Goal: Information Seeking & Learning: Learn about a topic

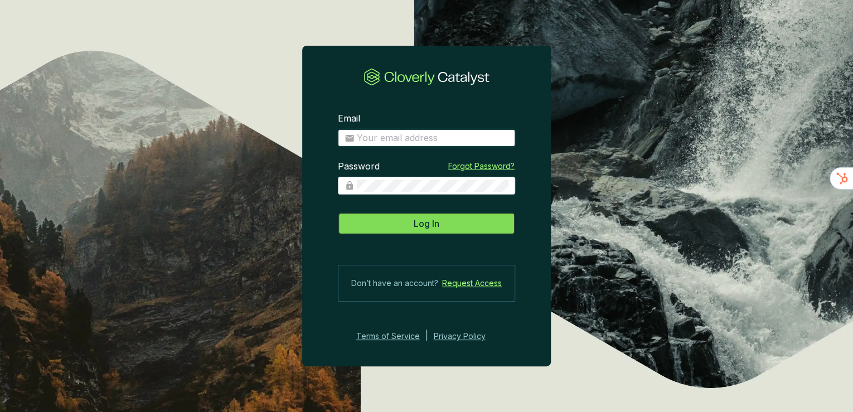
type input "[EMAIL_ADDRESS][DOMAIN_NAME]"
click at [426, 227] on span "Log In" at bounding box center [427, 223] width 26 height 13
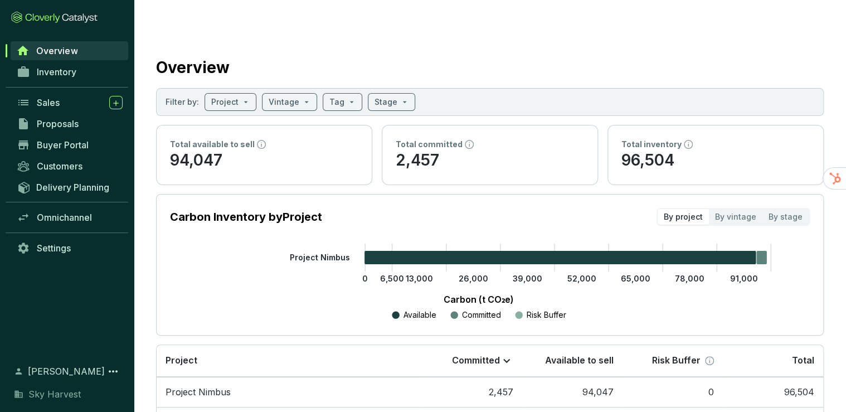
drag, startPoint x: 347, startPoint y: 29, endPoint x: 330, endPoint y: 37, distance: 19.2
click at [347, 51] on div "Overview" at bounding box center [490, 65] width 668 height 28
click at [121, 70] on link "Inventory" at bounding box center [69, 71] width 117 height 19
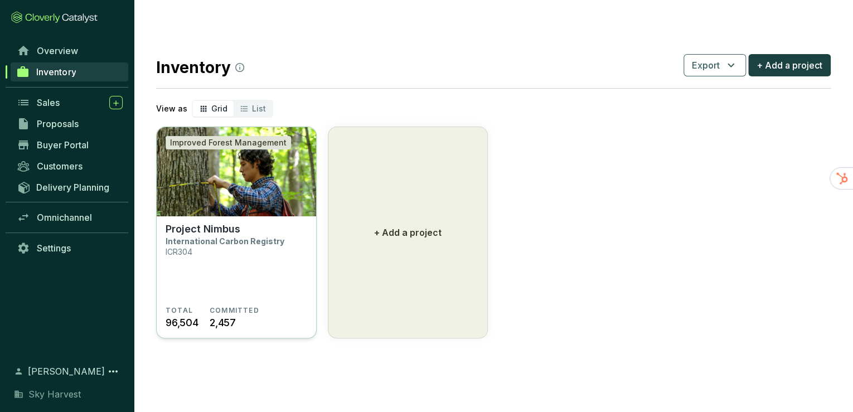
click at [226, 190] on img at bounding box center [236, 171] width 159 height 89
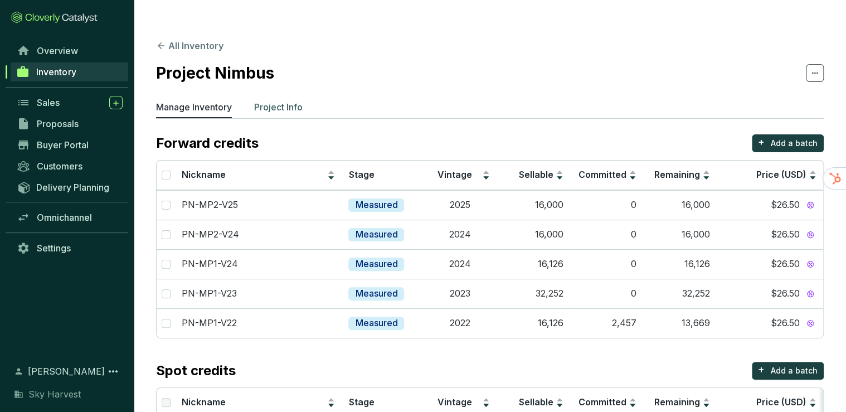
click at [283, 100] on p "Project Info" at bounding box center [278, 106] width 48 height 13
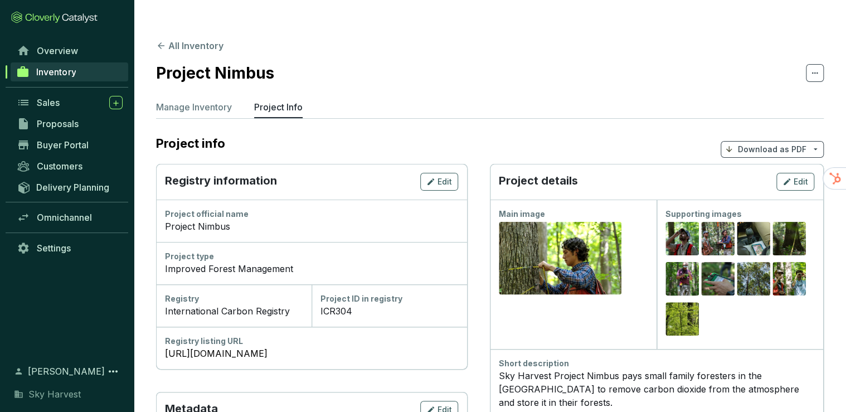
click at [818, 66] on icon at bounding box center [814, 72] width 9 height 13
click at [691, 61] on section "Project Nimbus" at bounding box center [490, 72] width 668 height 23
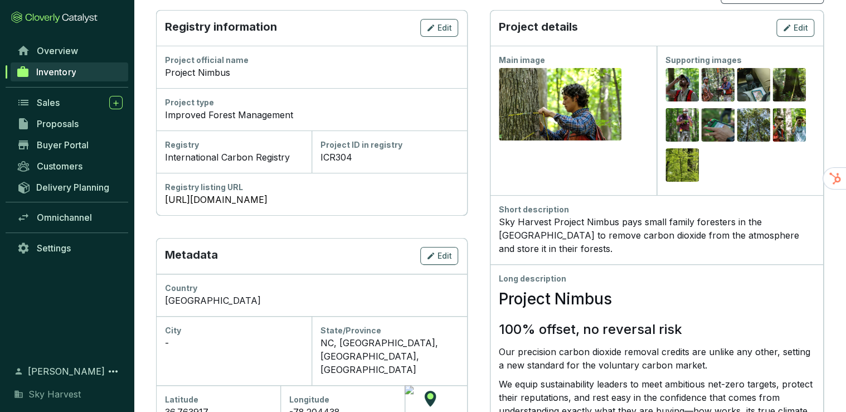
scroll to position [134, 0]
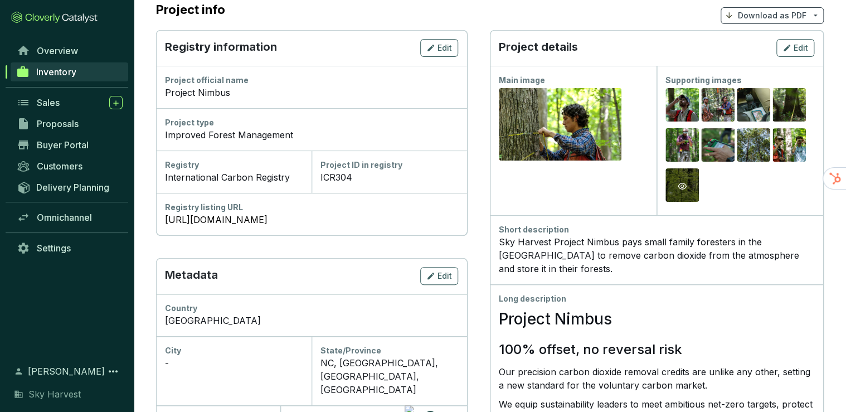
click at [681, 182] on icon "eye" at bounding box center [682, 186] width 9 height 9
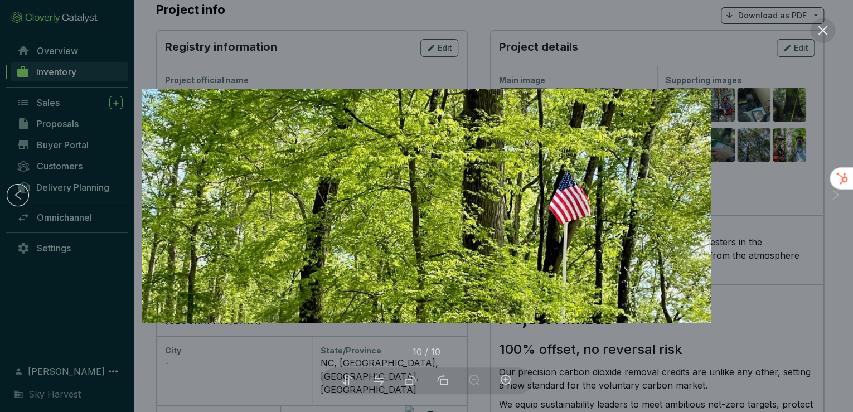
click at [781, 177] on div at bounding box center [426, 206] width 853 height 412
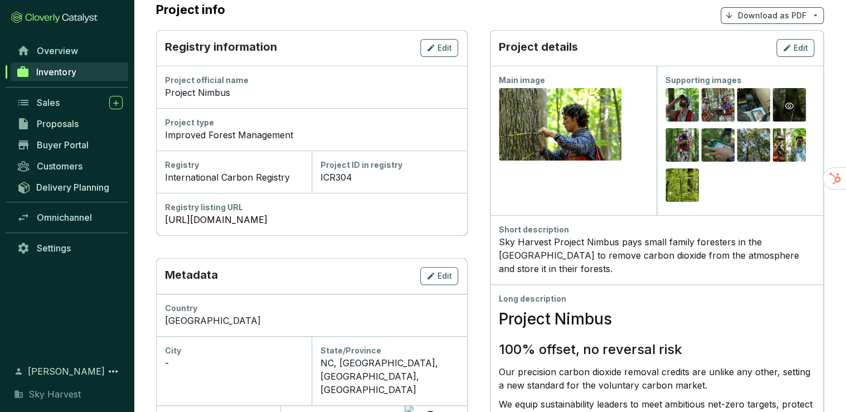
click at [783, 99] on div "Preview" at bounding box center [789, 105] width 13 height 13
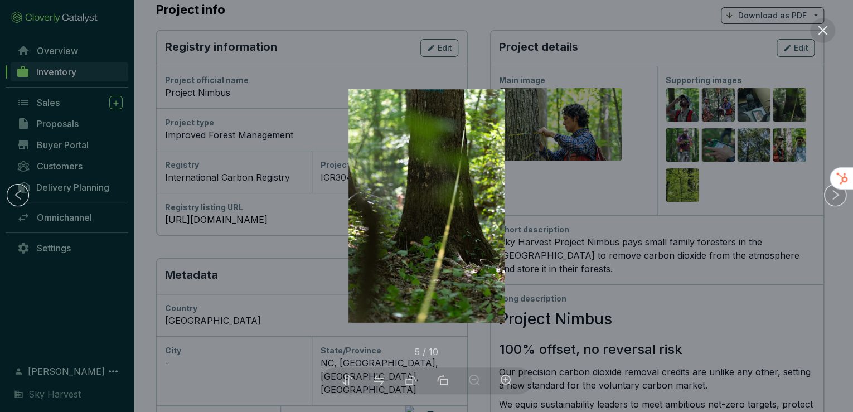
click at [721, 168] on div at bounding box center [426, 206] width 853 height 412
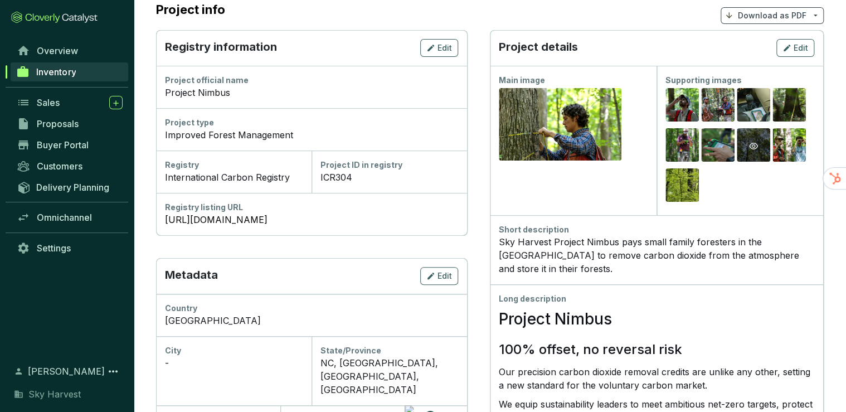
click at [756, 142] on icon "eye" at bounding box center [753, 146] width 9 height 9
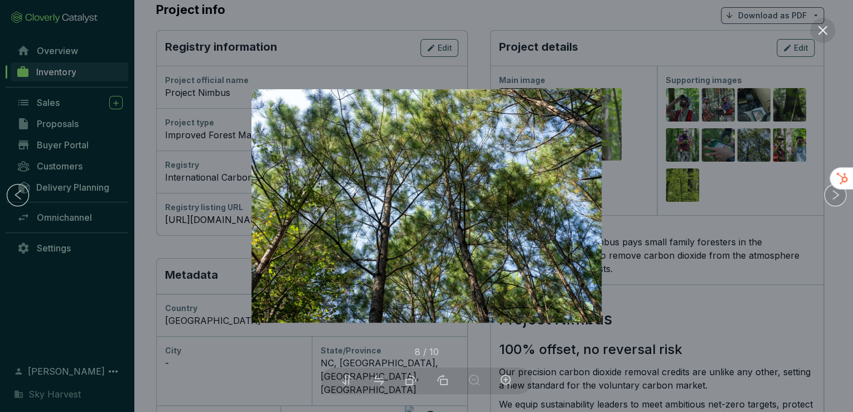
click at [743, 85] on div at bounding box center [426, 206] width 853 height 412
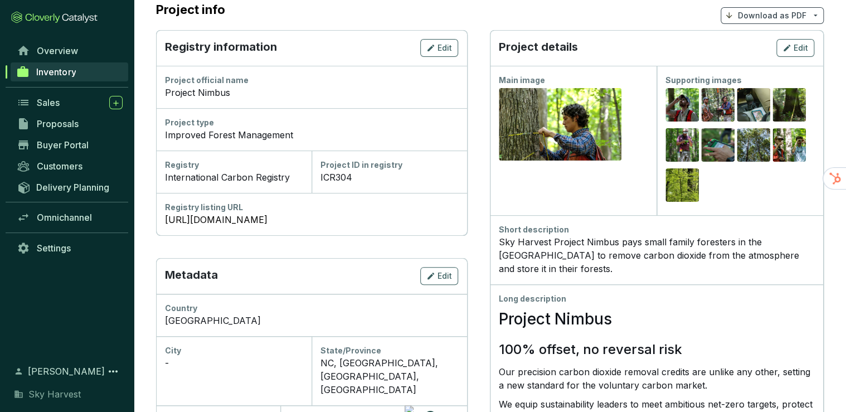
click at [743, 88] on div "Preview" at bounding box center [753, 106] width 33 height 36
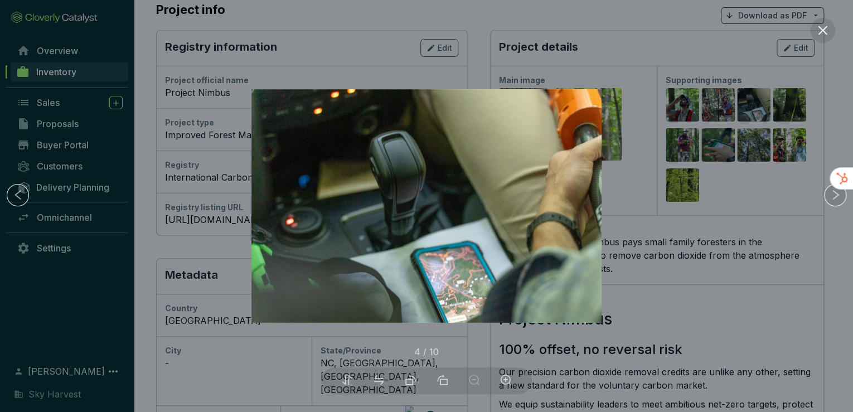
click at [717, 113] on div at bounding box center [426, 206] width 853 height 412
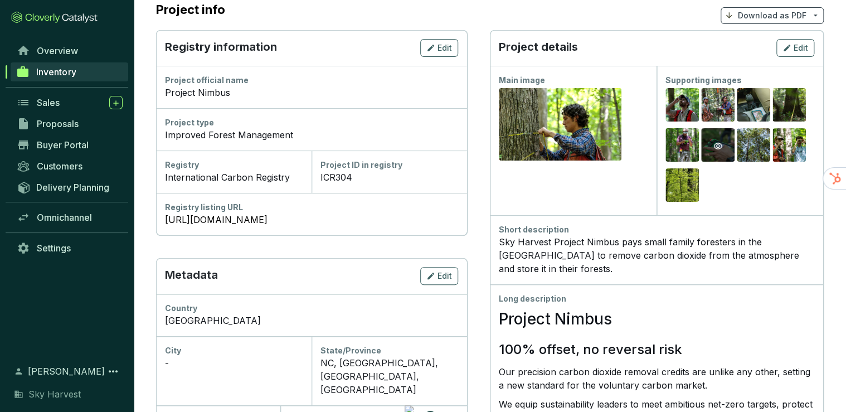
click at [716, 142] on icon "eye" at bounding box center [717, 146] width 9 height 9
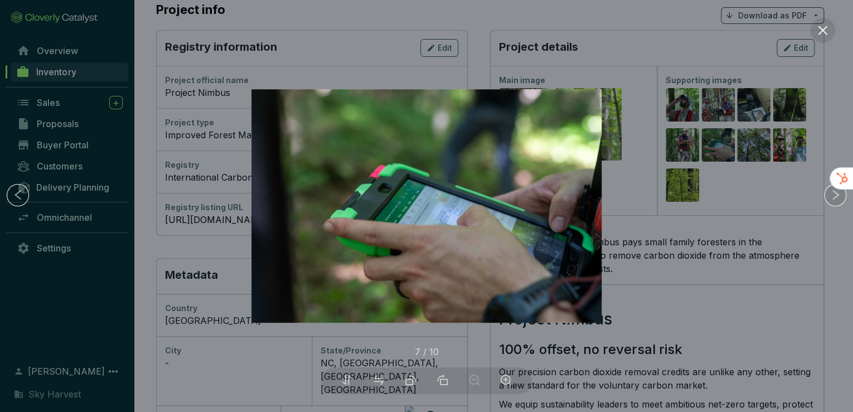
click at [743, 145] on div at bounding box center [426, 206] width 853 height 412
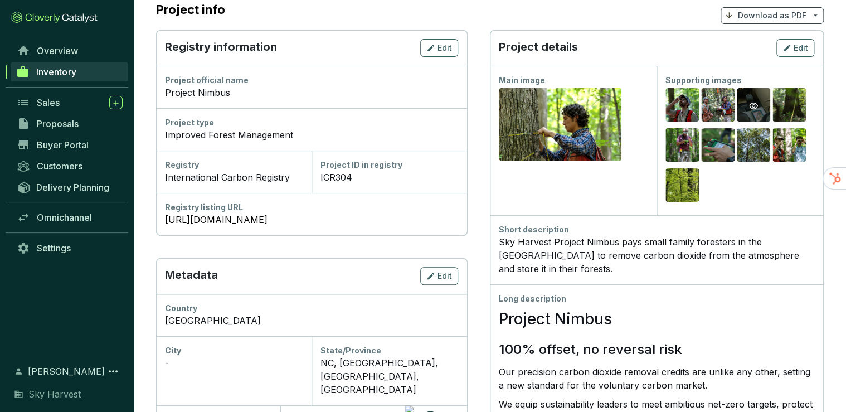
click at [747, 99] on div "Preview" at bounding box center [753, 105] width 13 height 13
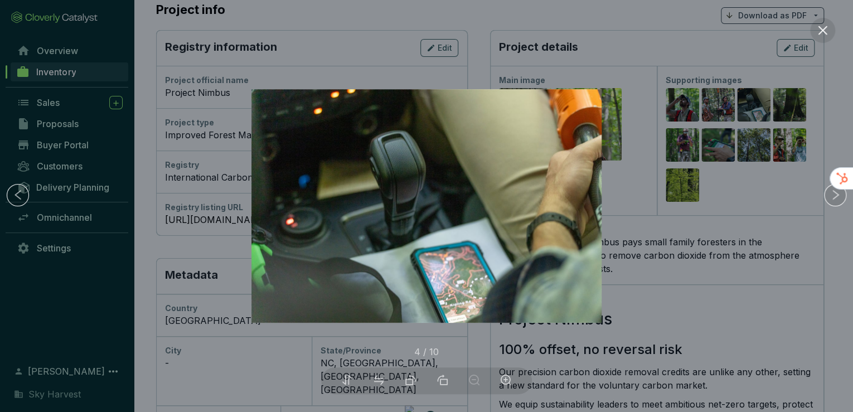
click at [725, 88] on div at bounding box center [426, 206] width 853 height 412
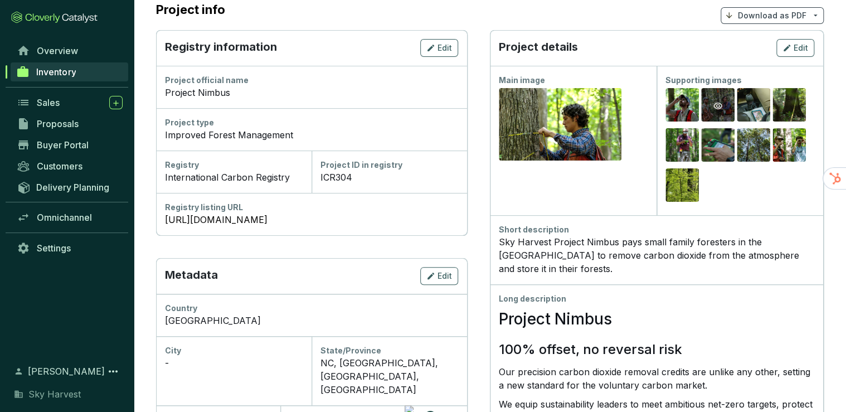
click at [722, 99] on div "Preview" at bounding box center [717, 105] width 13 height 13
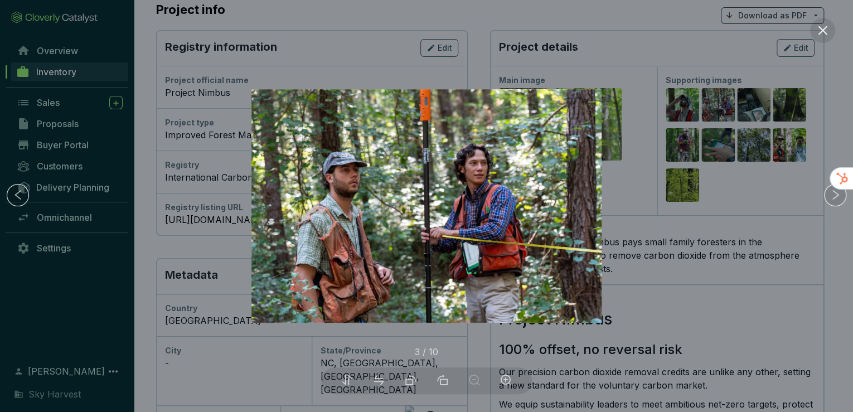
click at [612, 80] on div at bounding box center [426, 206] width 853 height 412
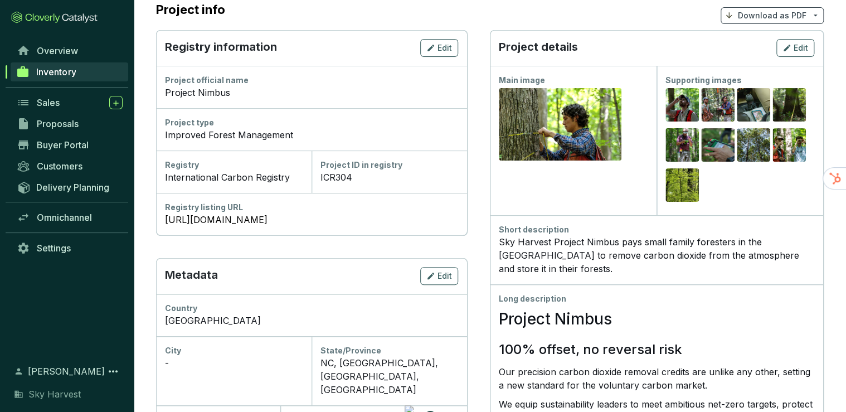
click at [612, 88] on div "Preview" at bounding box center [560, 124] width 123 height 72
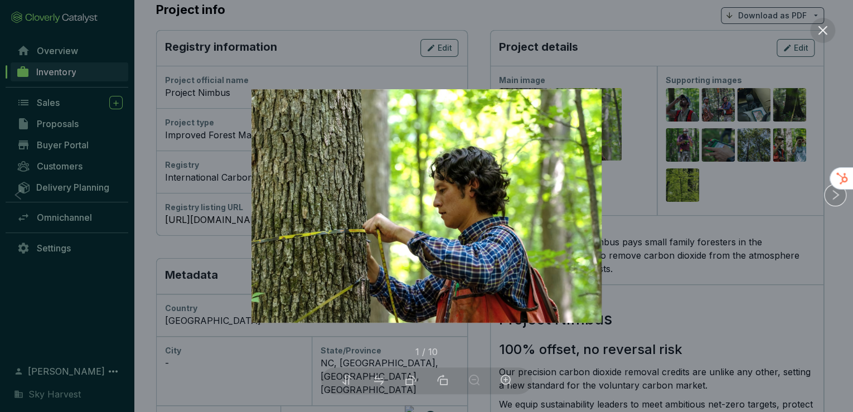
click at [784, 123] on div at bounding box center [426, 206] width 853 height 412
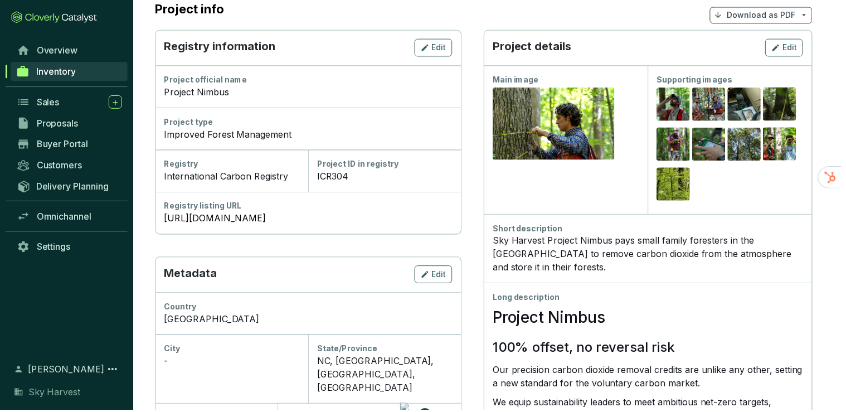
click at [784, 142] on icon "eye" at bounding box center [784, 146] width 9 height 9
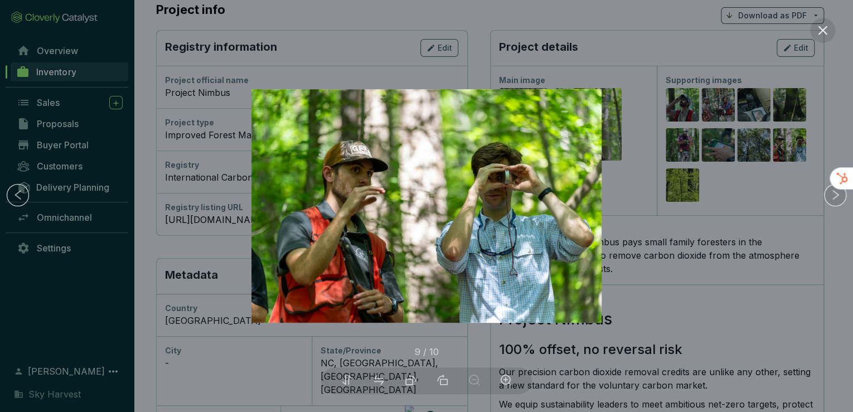
drag, startPoint x: 784, startPoint y: 123, endPoint x: 745, endPoint y: 145, distance: 45.2
click at [745, 145] on div at bounding box center [426, 206] width 853 height 412
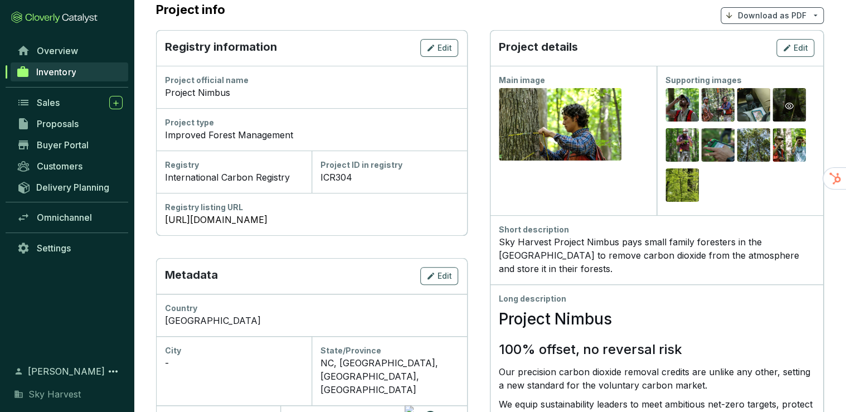
click at [788, 101] on icon "eye" at bounding box center [789, 105] width 9 height 9
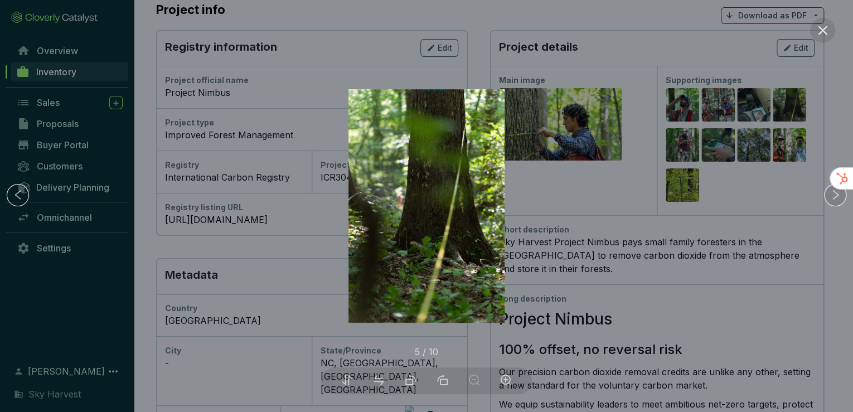
click at [753, 165] on div at bounding box center [426, 206] width 853 height 412
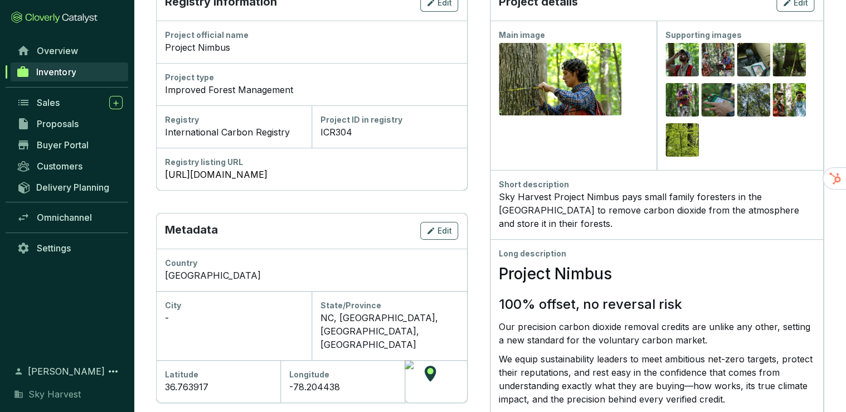
scroll to position [178, 0]
